Goal: Information Seeking & Learning: Learn about a topic

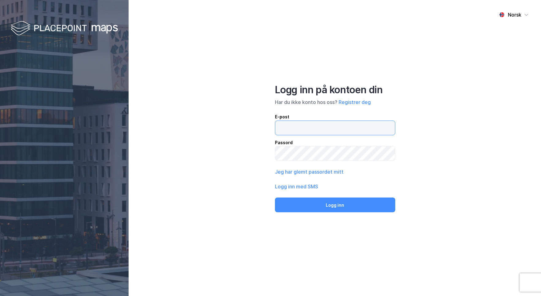
type input "[PERSON_NAME][EMAIL_ADDRESS][DOMAIN_NAME]"
click at [335, 206] on button "Logg inn" at bounding box center [335, 204] width 120 height 15
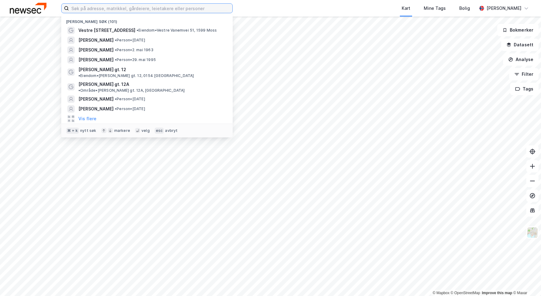
click at [134, 10] on input at bounding box center [151, 8] width 164 height 9
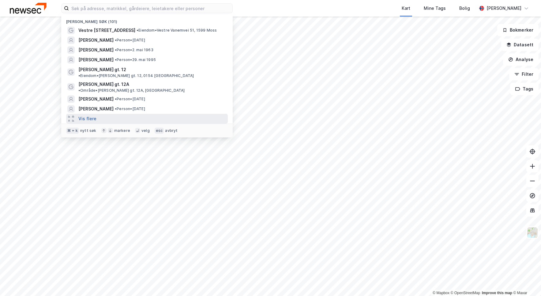
click at [88, 115] on button "Vis flere" at bounding box center [87, 118] width 18 height 7
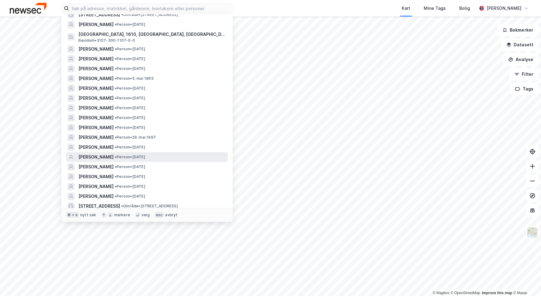
scroll to position [124, 0]
click at [111, 162] on span "[PERSON_NAME]" at bounding box center [95, 165] width 35 height 7
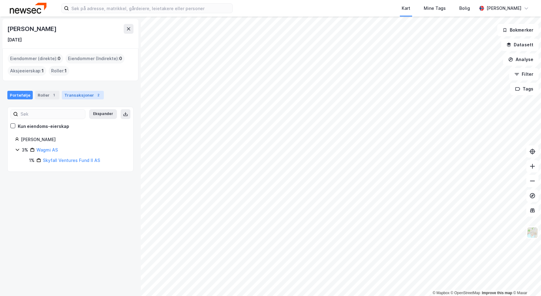
click at [80, 91] on div "Transaksjoner 2" at bounding box center [83, 95] width 42 height 9
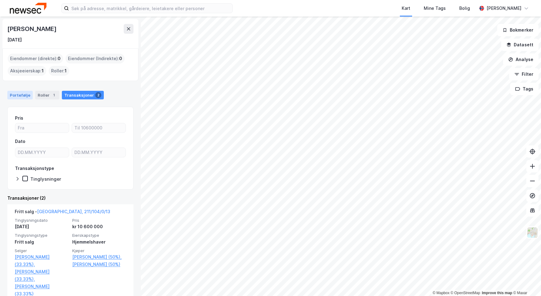
click at [24, 92] on div "Portefølje" at bounding box center [19, 95] width 25 height 9
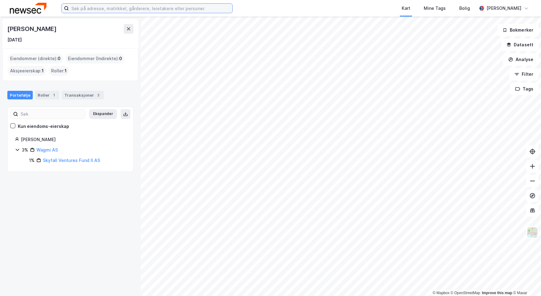
click at [141, 11] on input at bounding box center [151, 8] width 164 height 9
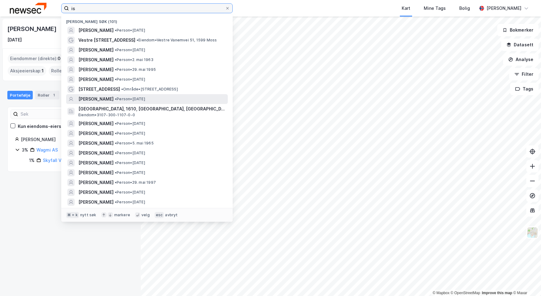
type input "isa"
